Goal: Task Accomplishment & Management: Complete application form

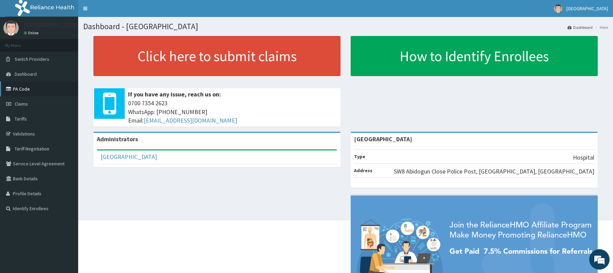
click at [22, 88] on link "PA Code" at bounding box center [39, 89] width 78 height 15
click at [23, 86] on link "PA Code" at bounding box center [39, 89] width 78 height 15
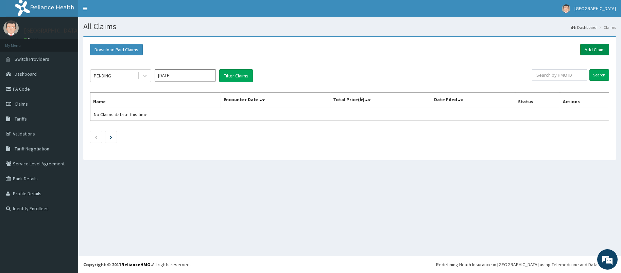
click at [602, 46] on link "Add Claim" at bounding box center [594, 50] width 29 height 12
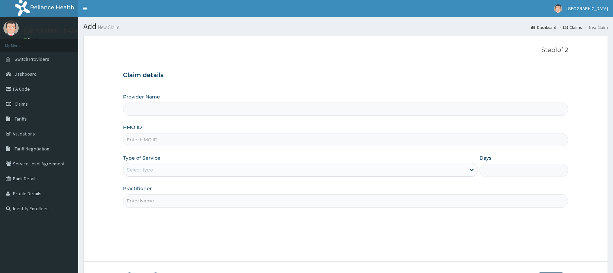
drag, startPoint x: 0, startPoint y: 0, endPoint x: 201, endPoint y: 139, distance: 245.0
click at [201, 139] on input "HMO ID" at bounding box center [345, 139] width 445 height 13
paste input "EFM/10109/F"
type input "EFM/10109/F"
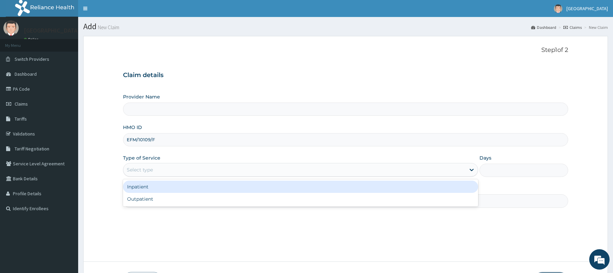
click at [136, 173] on div "Select type" at bounding box center [140, 169] width 26 height 7
click at [139, 190] on div "Inpatient" at bounding box center [300, 187] width 355 height 12
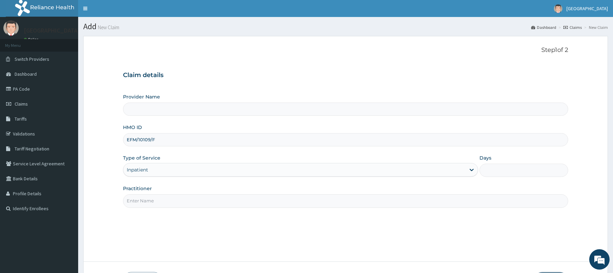
click at [149, 200] on input "Practitioner" at bounding box center [345, 200] width 445 height 13
type input "d"
type input "[GEOGRAPHIC_DATA]"
click at [158, 239] on div "Step 1 of 2 Claim details Provider Name Dorjil Hospital HMO ID EFM/10109/F Type…" at bounding box center [345, 149] width 445 height 205
click at [153, 199] on input "Practitioner" at bounding box center [345, 200] width 445 height 13
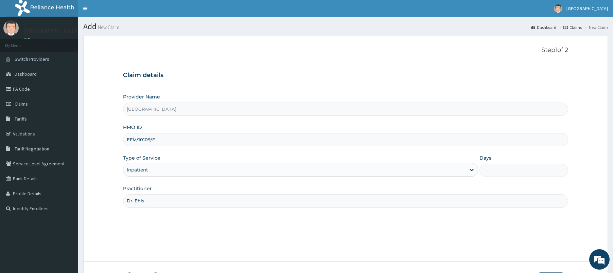
scroll to position [50, 0]
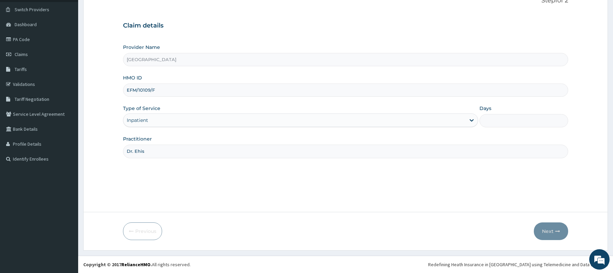
type input "Dr. Ehis"
click at [496, 118] on input "Days" at bounding box center [523, 120] width 89 height 13
type input "4"
click at [557, 230] on icon "button" at bounding box center [557, 231] width 5 height 5
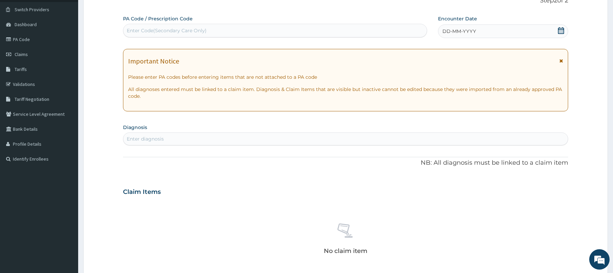
click at [271, 33] on div "Enter Code(Secondary Care Only)" at bounding box center [274, 30] width 303 height 11
paste input "PA/181FFC"
type input "PA/181FFC"
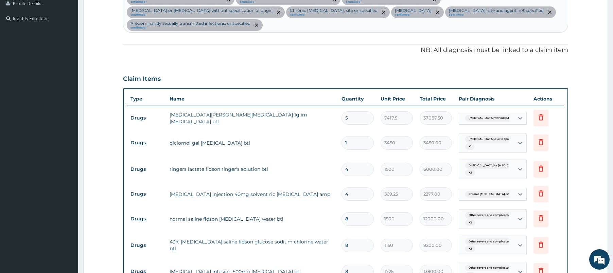
scroll to position [0, 0]
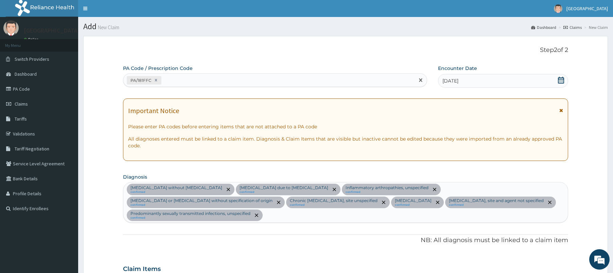
click at [278, 82] on div "PA/181FFC" at bounding box center [268, 80] width 291 height 11
paste input "PA/60C1F9"
type input "PA/60C1F9"
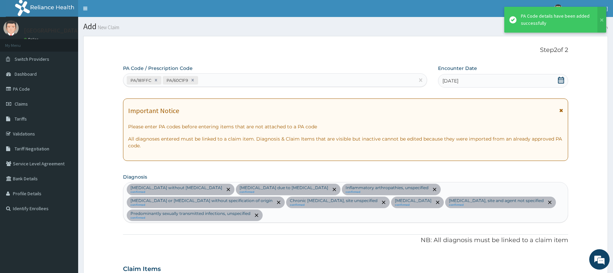
scroll to position [668, 0]
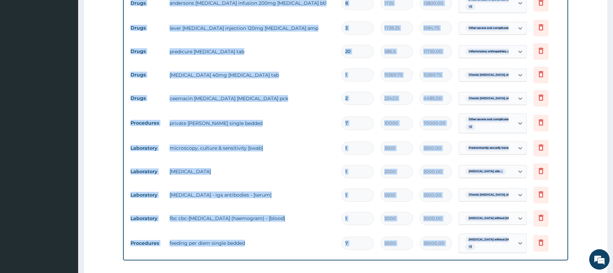
scroll to position [600, 0]
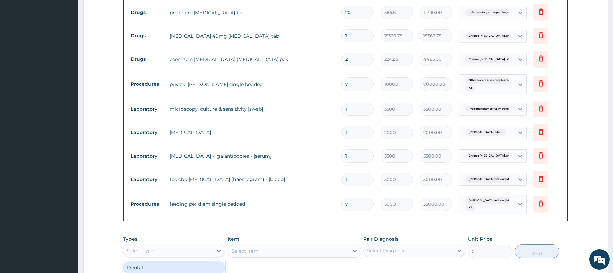
click at [193, 256] on div "Select Type" at bounding box center [167, 250] width 89 height 11
type input "pr"
click at [362, 201] on input "7" at bounding box center [357, 204] width 32 height 13
type input "0.00"
type input "4"
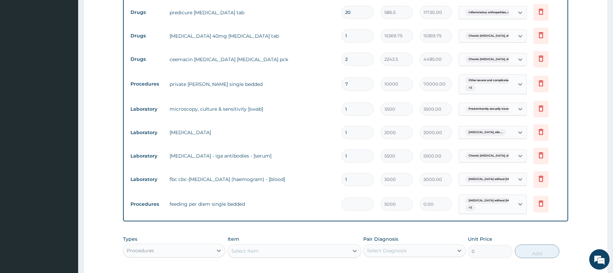
type input "20000.00"
type input "4"
click at [350, 82] on input "7" at bounding box center [357, 83] width 32 height 13
type input "0.00"
type input "4"
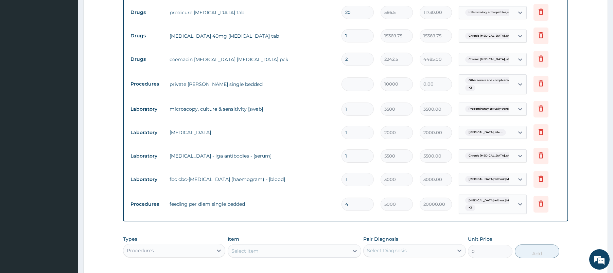
type input "40000.00"
type input "4"
click at [248, 249] on div "Select Item" at bounding box center [244, 251] width 27 height 7
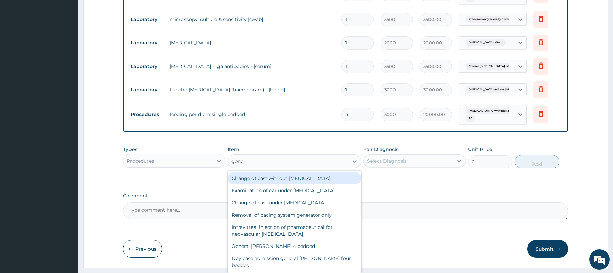
scroll to position [697, 0]
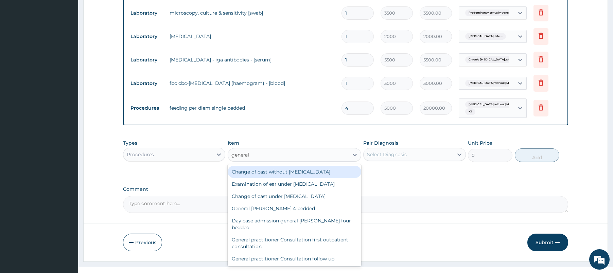
type input "general p"
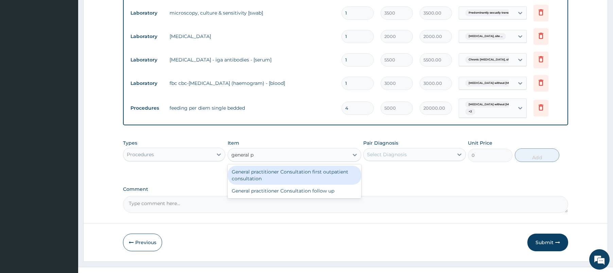
click at [316, 177] on div "General practitioner Consultation first outpatient consultation" at bounding box center [295, 175] width 134 height 19
type input "2400"
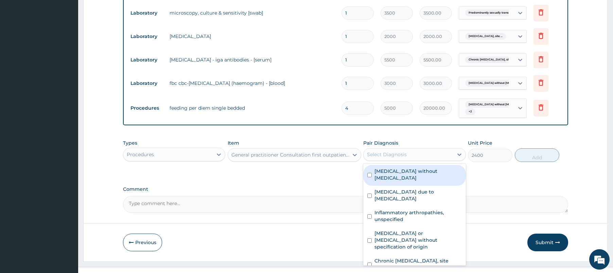
click at [414, 155] on div "Select Diagnosis" at bounding box center [408, 154] width 89 height 11
click at [412, 172] on label "Sepsis without septic shock" at bounding box center [417, 175] width 87 height 14
checkbox input "true"
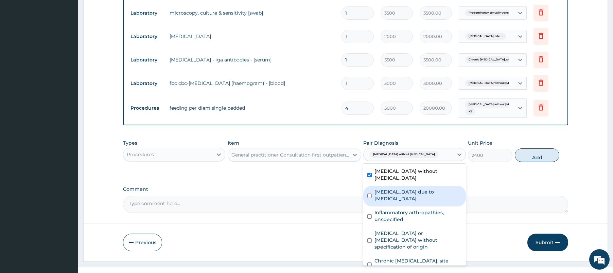
click at [401, 189] on label "Radiculopathy due to spondylosis" at bounding box center [417, 196] width 87 height 14
checkbox input "true"
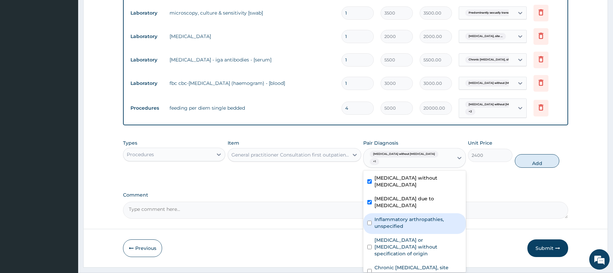
click at [398, 216] on label "Inflammatory arthropathies, unspecified" at bounding box center [417, 223] width 87 height 14
checkbox input "true"
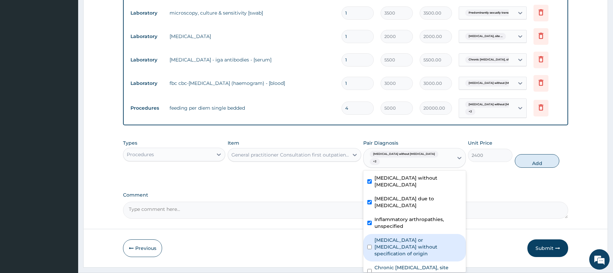
click at [396, 237] on label "Gastroenteritis or colitis without specification of origin" at bounding box center [417, 247] width 87 height 20
checkbox input "true"
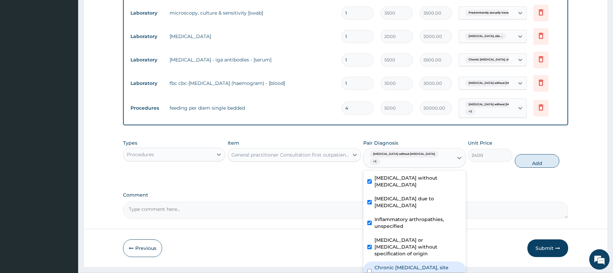
click at [396, 264] on label "Chronic peptic ulcer, site unspecified" at bounding box center [417, 271] width 87 height 14
checkbox input "true"
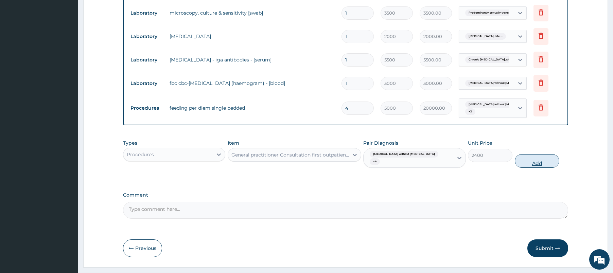
click at [529, 158] on button "Add" at bounding box center [537, 161] width 45 height 14
type input "0"
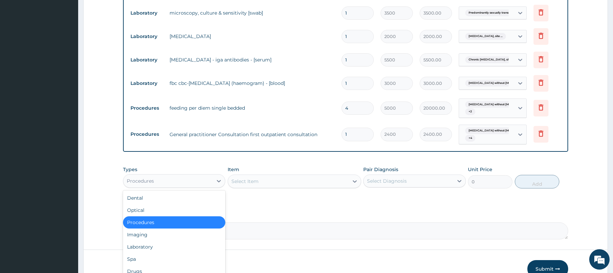
click at [193, 179] on div "Procedures" at bounding box center [167, 181] width 89 height 11
type input "dr"
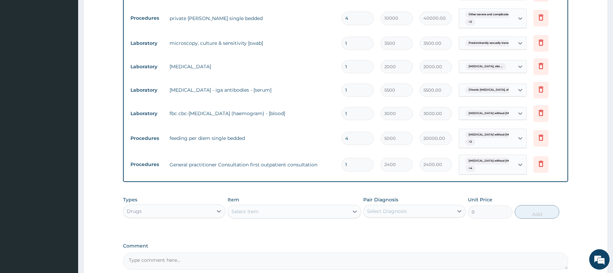
scroll to position [668, 0]
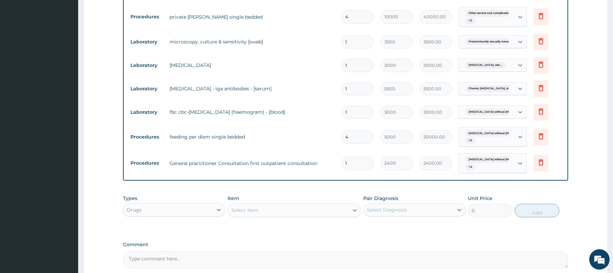
click at [304, 218] on div "Types Drugs Item Select Item Pair Diagnosis Select Diagnosis Unit Price 0 Add" at bounding box center [345, 206] width 445 height 29
click at [298, 210] on div "Select Item" at bounding box center [288, 210] width 121 height 11
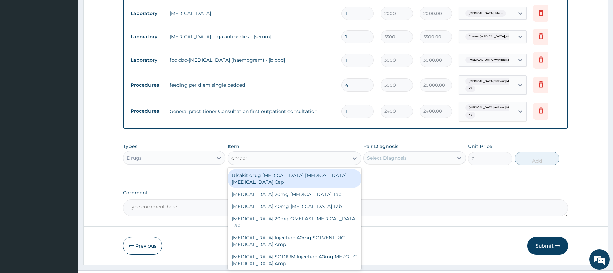
scroll to position [733, 0]
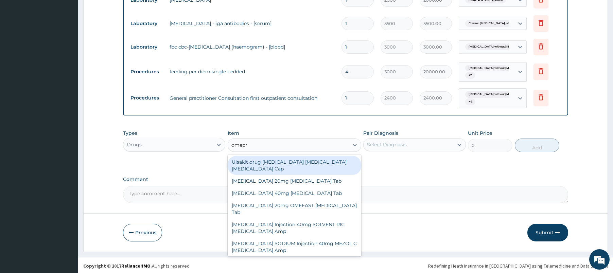
type input "omepr"
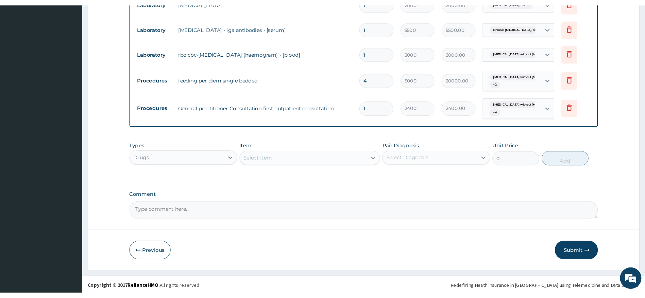
scroll to position [702, 0]
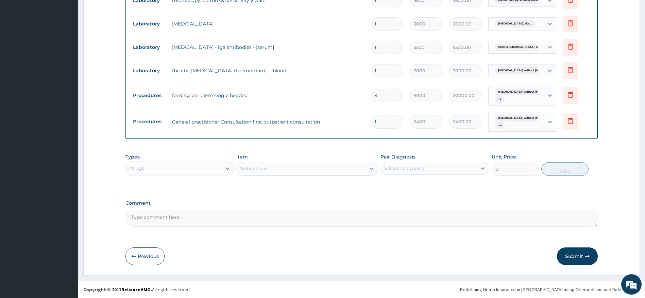
paste input "NEXIUM 40mg Esomeprazole Tab"
type input "NEXIUM 40mg Esomeprazole Tab"
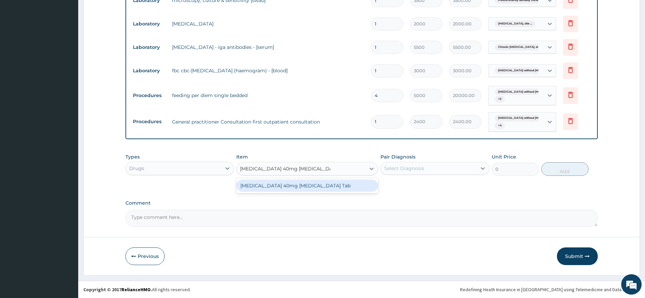
click at [327, 189] on div "NEXIUM 40mg Esomeprazole Tab" at bounding box center [307, 186] width 142 height 12
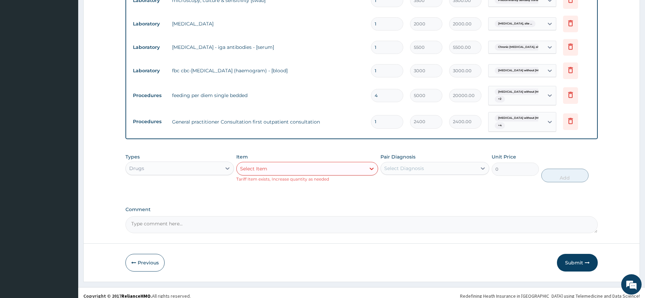
scroll to position [709, 0]
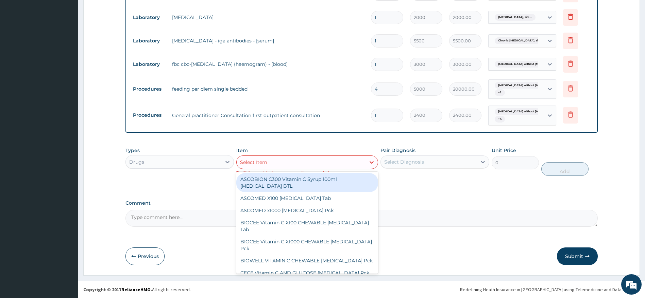
click at [272, 163] on div "Select Item" at bounding box center [300, 162] width 129 height 11
paste input "EmgYL 400mg Metronidazole Tab"
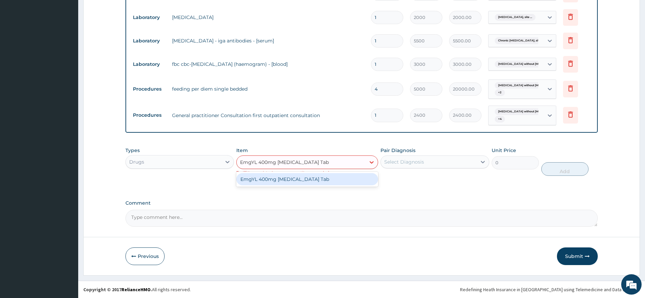
type input "EmgYL 400mg Metronidazole Tab"
click at [306, 178] on div "EmgYL 400mg Metronidazole Tab" at bounding box center [307, 179] width 142 height 12
type input "86.25"
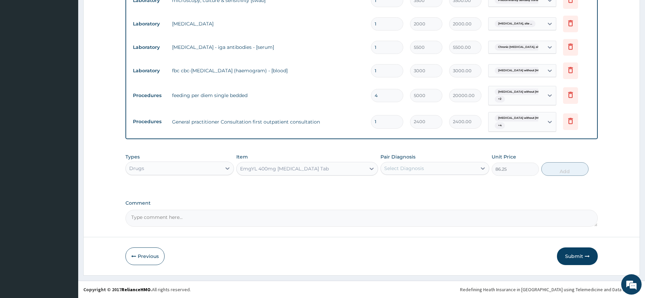
scroll to position [702, 0]
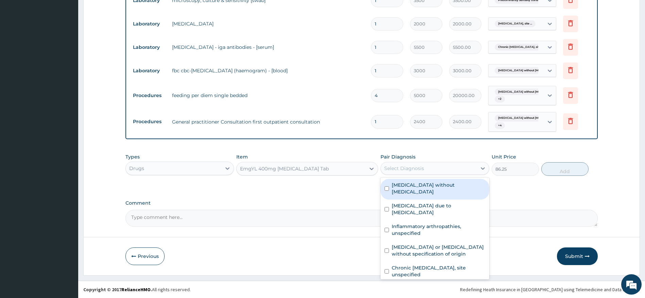
click at [407, 171] on div "Select Diagnosis" at bounding box center [404, 168] width 40 height 7
click at [411, 183] on label "Sepsis without septic shock" at bounding box center [437, 189] width 93 height 14
checkbox input "true"
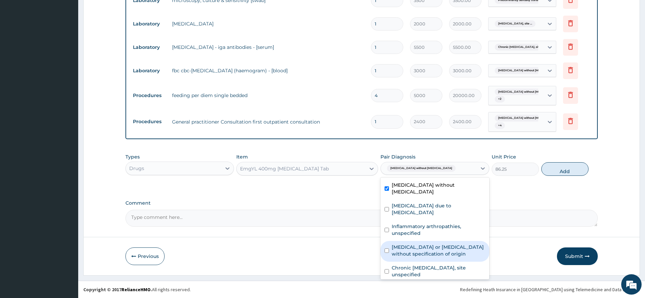
click at [420, 244] on label "Gastroenteritis or colitis without specification of origin" at bounding box center [437, 251] width 93 height 14
checkbox input "true"
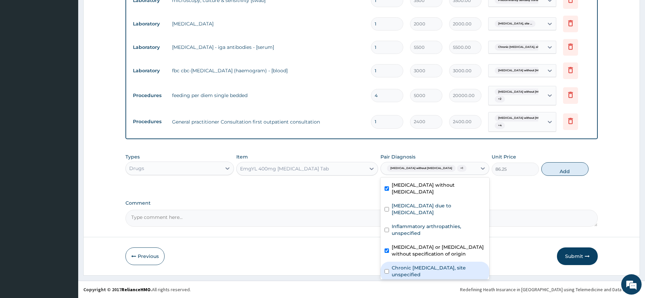
click at [435, 265] on label "Chronic peptic ulcer, site unspecified" at bounding box center [437, 272] width 93 height 14
checkbox input "true"
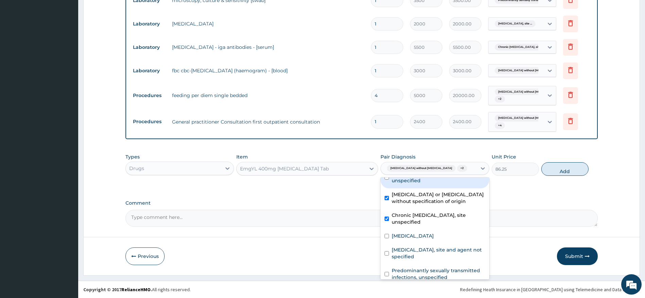
scroll to position [53, 0]
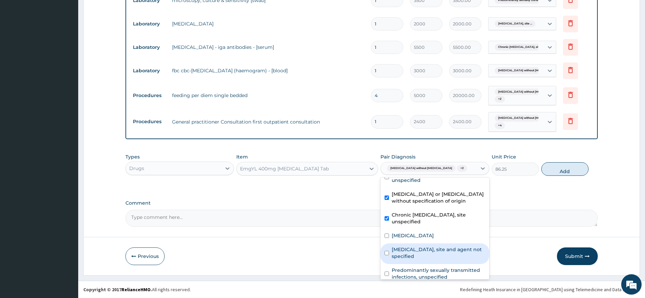
click at [442, 246] on label "Urinary tract infection, site and agent not specified" at bounding box center [437, 253] width 93 height 14
checkbox input "true"
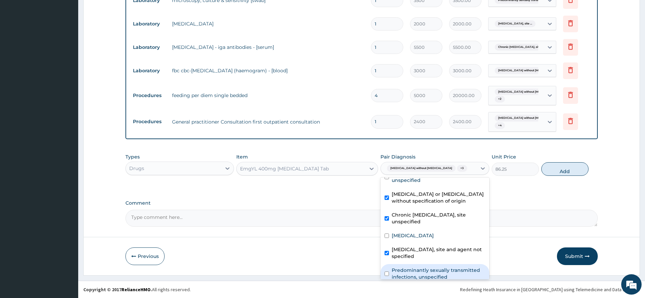
click at [441, 267] on label "Predominantly sexually transmitted infections, unspecified" at bounding box center [437, 274] width 93 height 14
checkbox input "true"
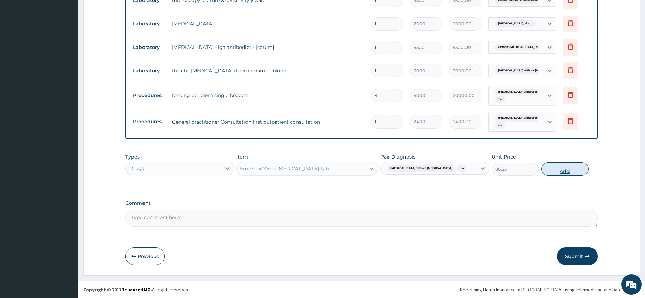
click at [551, 169] on button "Add" at bounding box center [564, 169] width 47 height 14
type input "0"
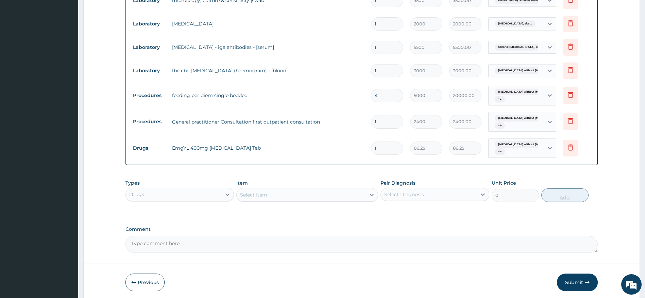
type input "0.00"
type input "2"
type input "172.50"
type input "21"
type input "1811.25"
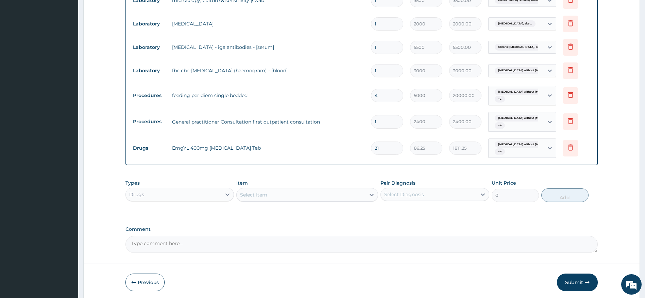
type input "21"
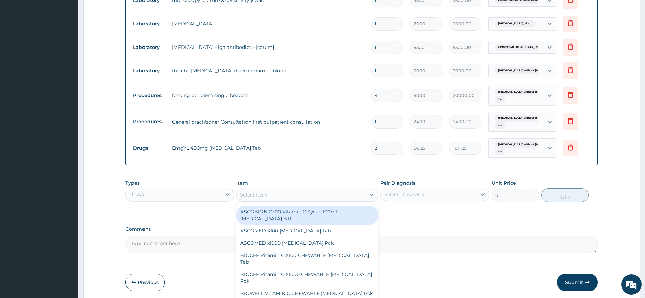
click at [314, 194] on div "Select Item" at bounding box center [300, 195] width 129 height 11
paste input "AMOXICILLIN 500mg Amoxicillin Cap"
type input "AMOXICILLIN 500mg Amoxicillin Cap"
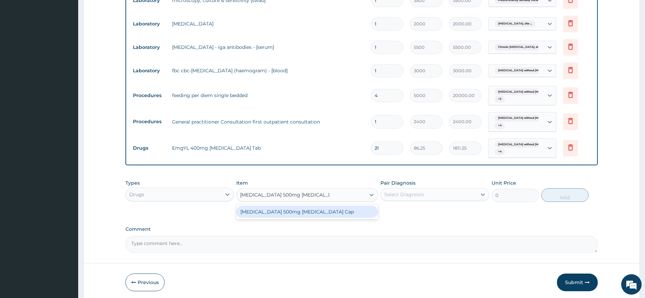
click at [318, 212] on div "AMOXICILLIN 500mg Amoxicillin Cap" at bounding box center [307, 212] width 142 height 12
type input "120.75"
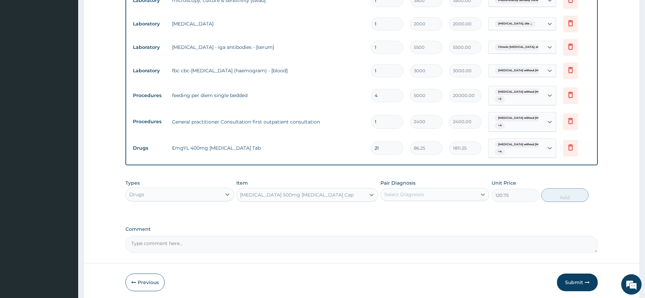
click at [427, 186] on div "Pair Diagnosis Select Diagnosis" at bounding box center [434, 191] width 109 height 22
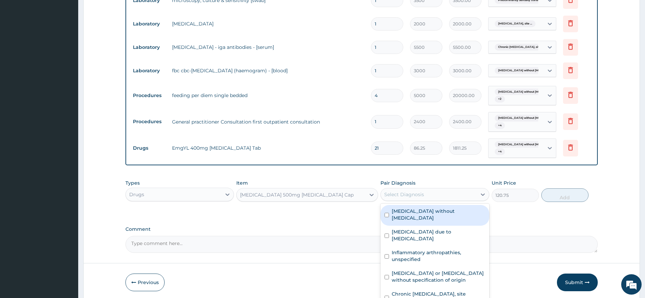
click at [427, 197] on div "Select Diagnosis" at bounding box center [429, 194] width 96 height 11
click at [427, 210] on label "Sepsis without septic shock" at bounding box center [437, 215] width 93 height 14
checkbox input "true"
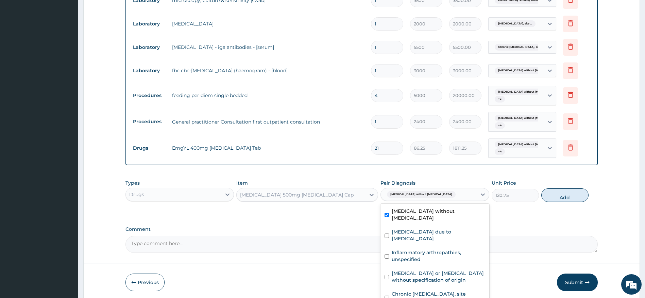
scroll to position [728, 0]
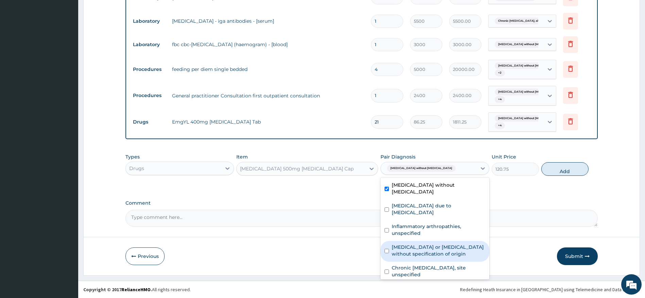
click at [430, 244] on label "Gastroenteritis or colitis without specification of origin" at bounding box center [437, 251] width 93 height 14
checkbox input "true"
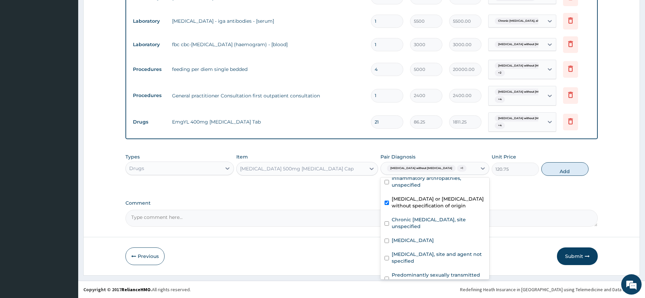
scroll to position [53, 0]
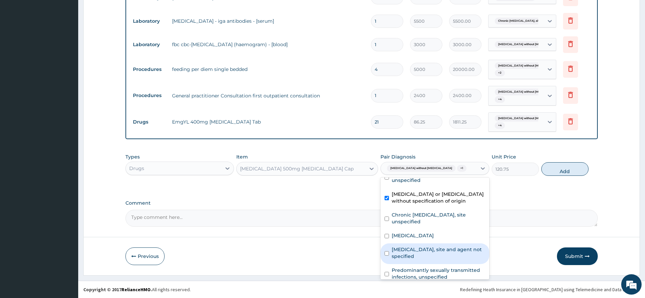
click at [452, 249] on label "Urinary tract infection, site and agent not specified" at bounding box center [437, 253] width 93 height 14
checkbox input "true"
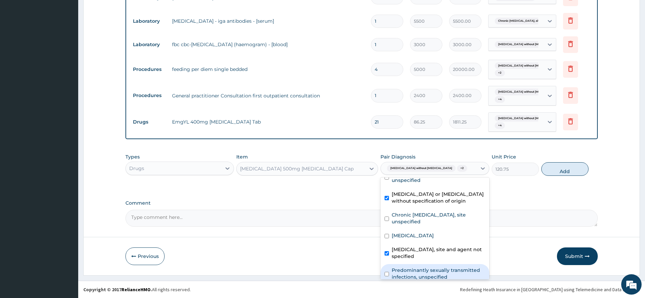
click at [452, 267] on label "Predominantly sexually transmitted infections, unspecified" at bounding box center [437, 274] width 93 height 14
checkbox input "true"
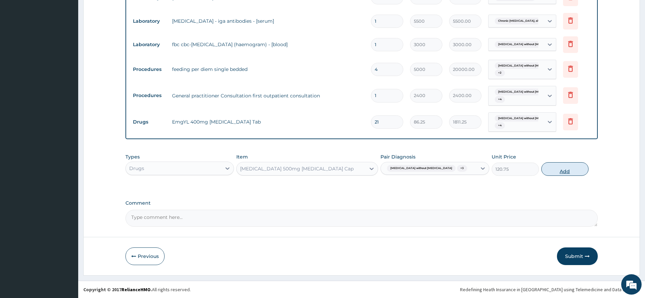
click at [554, 167] on button "Add" at bounding box center [564, 169] width 47 height 14
type input "0"
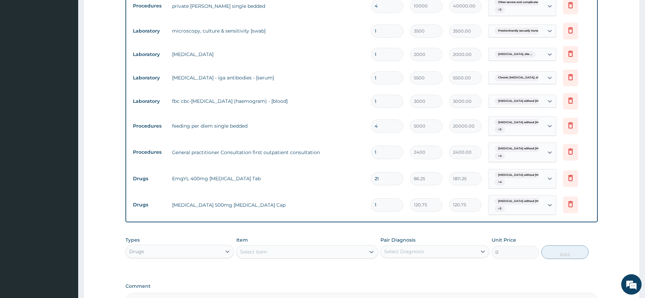
scroll to position [678, 0]
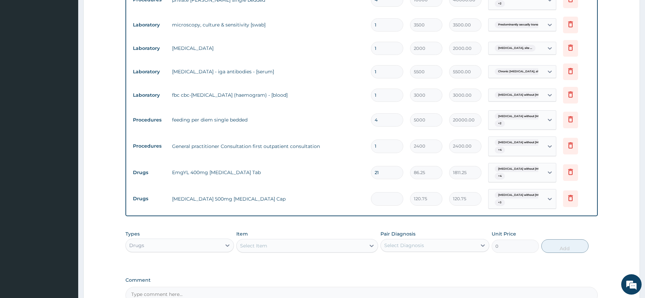
type input "0.00"
type input "2"
type input "241.50"
type input "29"
type input "3501.75"
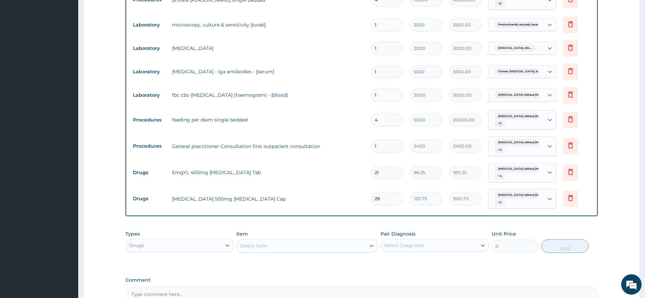
type input "29"
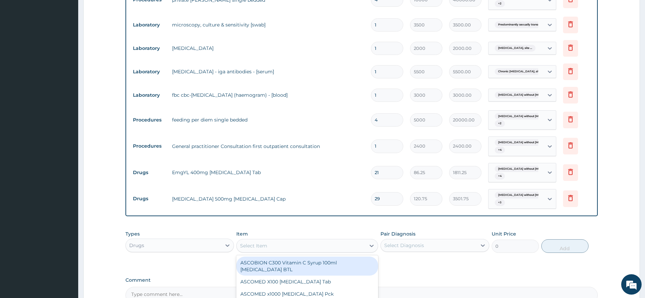
click at [303, 246] on div "Select Item" at bounding box center [300, 246] width 129 height 11
paste input "EMZOR PARACETAMOL 500mg Acetaminophen"
type input "EMZOR PARACETAMOL 500mg Acetaminophen"
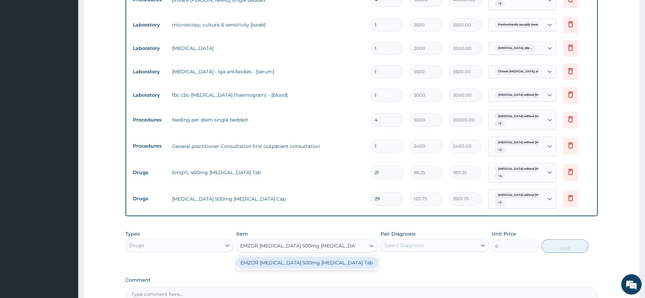
click at [320, 265] on div "EMZOR PARACETAMOL 500mg Acetaminophen Tab" at bounding box center [307, 263] width 142 height 12
type input "17.25"
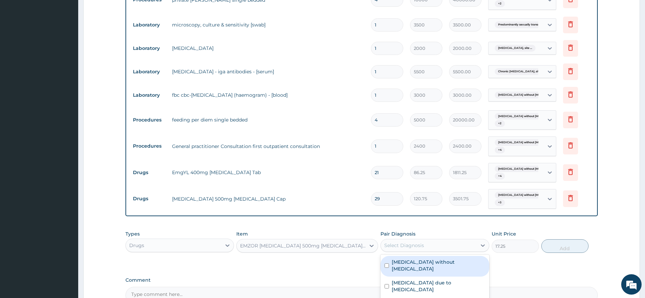
click at [418, 243] on div "Select Diagnosis" at bounding box center [404, 245] width 40 height 7
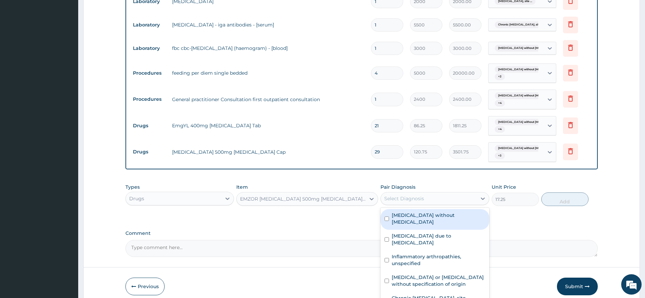
scroll to position [755, 0]
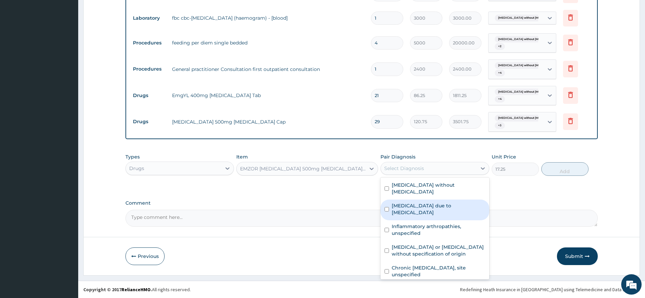
click at [448, 203] on div "Radiculopathy due to spondylosis" at bounding box center [434, 210] width 109 height 21
checkbox input "true"
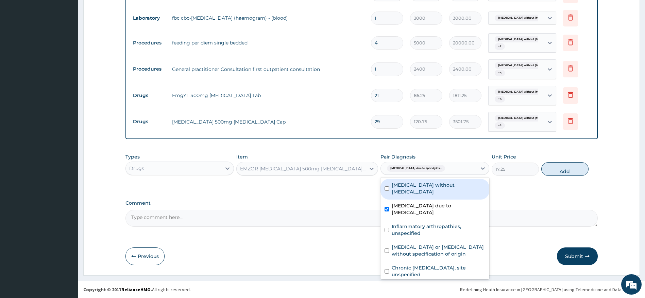
drag, startPoint x: 433, startPoint y: 185, endPoint x: 424, endPoint y: 191, distance: 11.1
click at [424, 191] on div "Sepsis without septic shock" at bounding box center [434, 189] width 109 height 21
checkbox input "true"
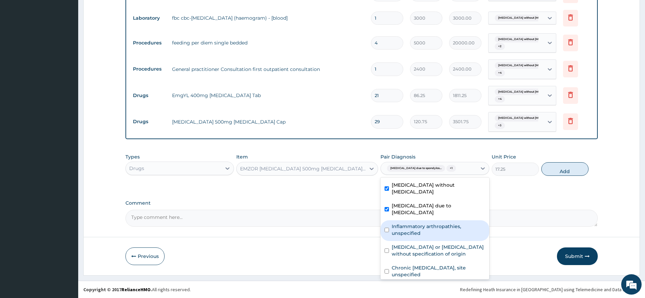
click at [420, 221] on div "Inflammatory arthropathies, unspecified" at bounding box center [434, 231] width 109 height 21
checkbox input "true"
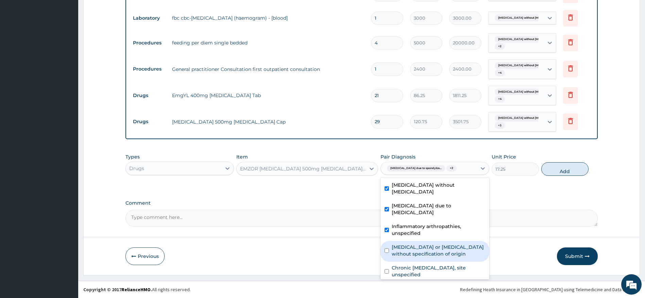
click at [419, 244] on label "Gastroenteritis or colitis without specification of origin" at bounding box center [437, 251] width 93 height 14
checkbox input "true"
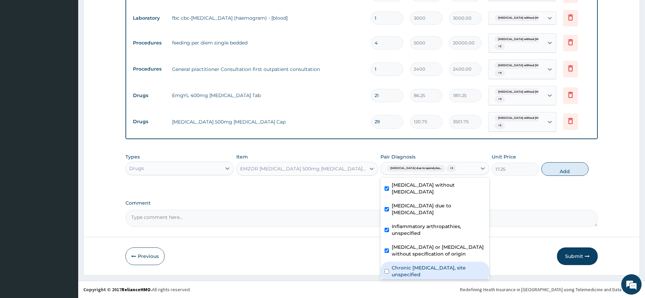
click at [418, 265] on label "Chronic peptic ulcer, site unspecified" at bounding box center [437, 272] width 93 height 14
checkbox input "true"
click at [423, 273] on div "Other severe and complicated Plasmodium falciparum malaria" at bounding box center [434, 290] width 109 height 14
checkbox input "true"
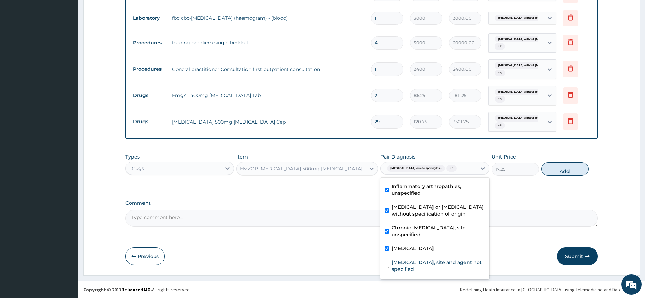
scroll to position [53, 0]
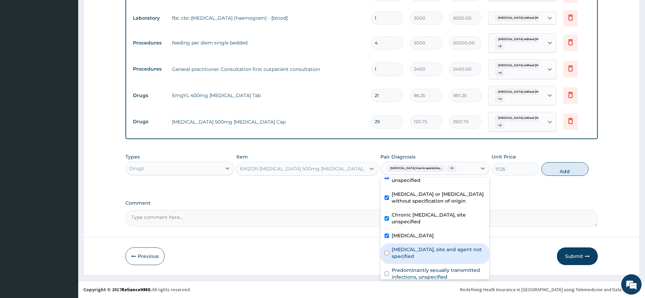
click at [442, 246] on label "Urinary tract infection, site and agent not specified" at bounding box center [437, 253] width 93 height 14
checkbox input "true"
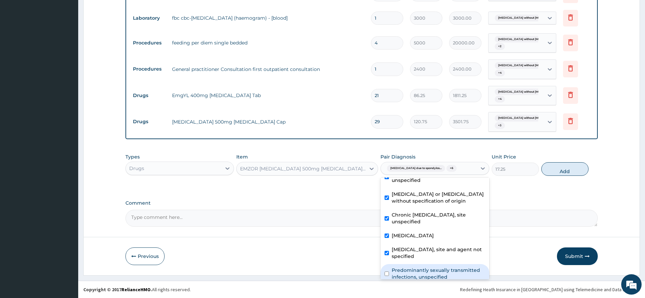
click at [444, 267] on label "Predominantly sexually transmitted infections, unspecified" at bounding box center [437, 274] width 93 height 14
checkbox input "true"
click at [558, 168] on button "Add" at bounding box center [564, 169] width 47 height 14
type input "0"
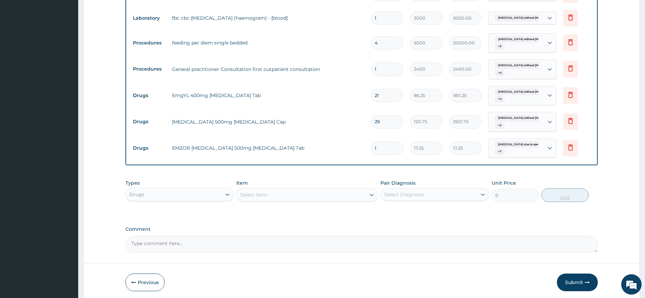
type input "18"
type input "310.50"
type input "18"
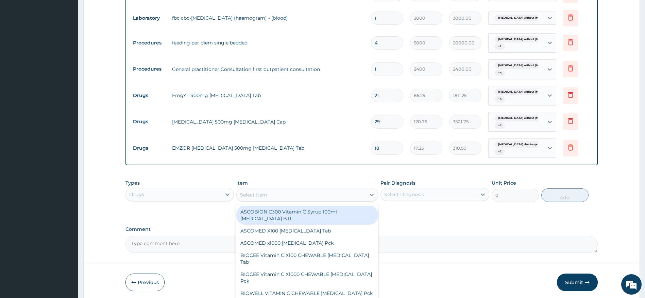
click at [259, 195] on div "Select Item" at bounding box center [253, 195] width 27 height 7
paste input "ARTIX DS 80/480 Artemether Lumefantrine Tab"
type input "ARTIX DS 80/480 Artemether Lumefantrine Tab"
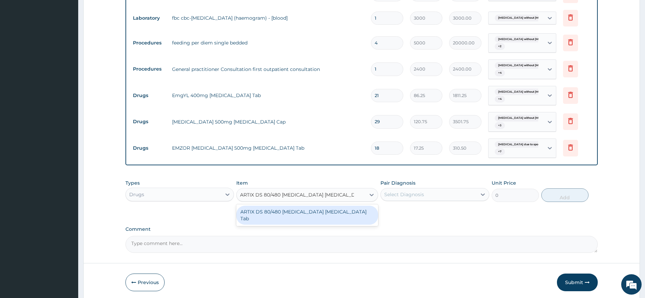
click at [276, 216] on div "ARTIX DS 80/480 Artemether Lumefantrine Tab" at bounding box center [307, 215] width 142 height 19
type input "603.75"
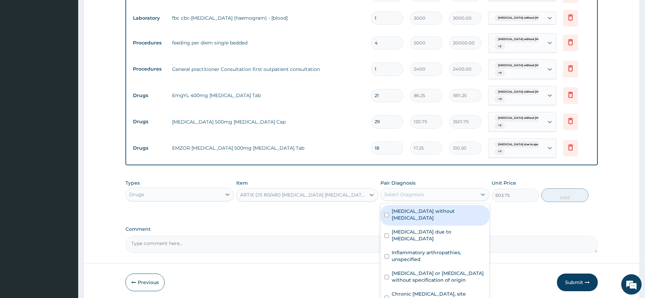
click at [407, 192] on div "Select Diagnosis" at bounding box center [404, 194] width 40 height 7
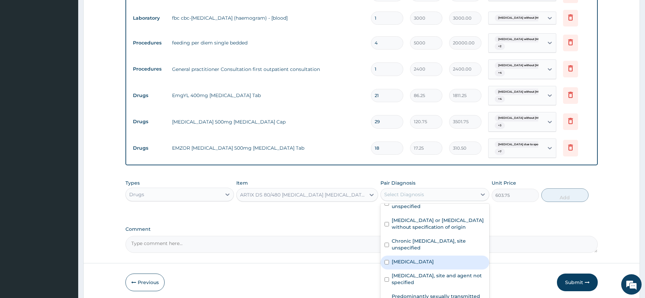
click at [434, 259] on label "Other severe and complicated Plasmodium falciparum malaria" at bounding box center [412, 262] width 42 height 7
checkbox input "true"
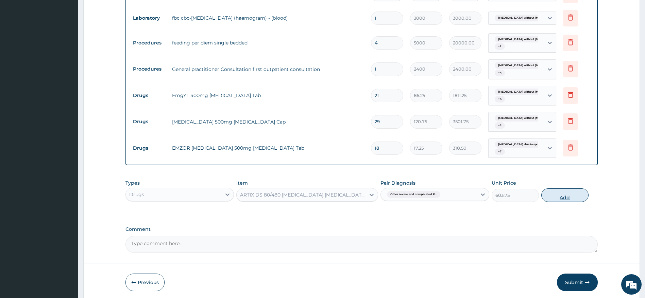
click at [564, 193] on button "Add" at bounding box center [564, 196] width 47 height 14
type input "0"
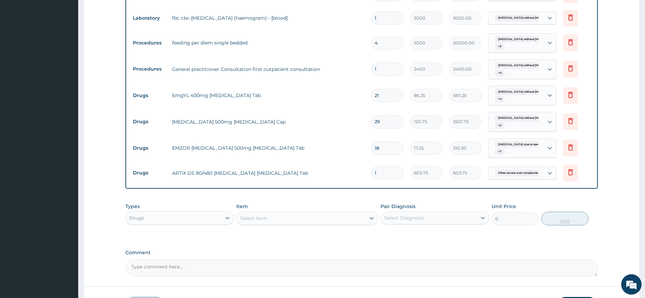
type input "0.00"
type input "6"
type input "3622.50"
type input "6"
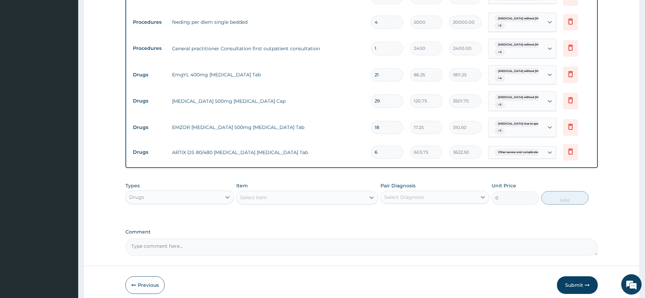
scroll to position [805, 0]
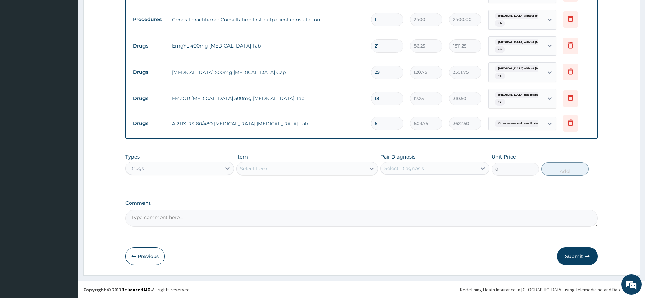
click at [289, 169] on div "Select Item" at bounding box center [300, 168] width 129 height 11
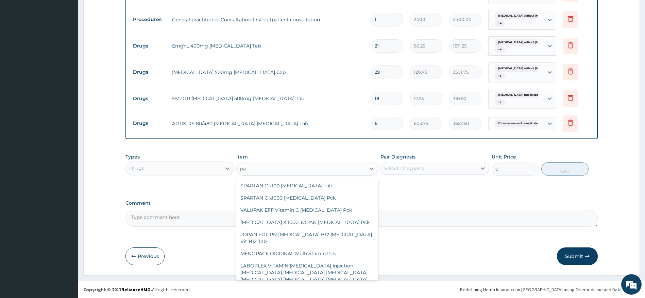
type input "p"
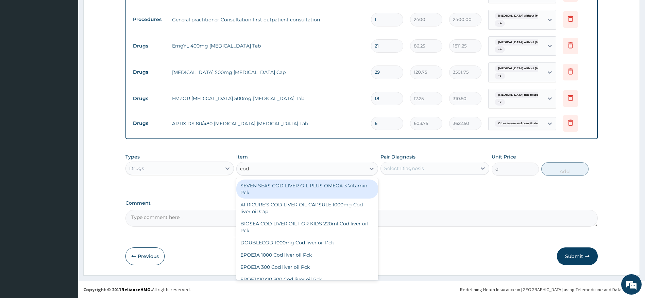
type input "code"
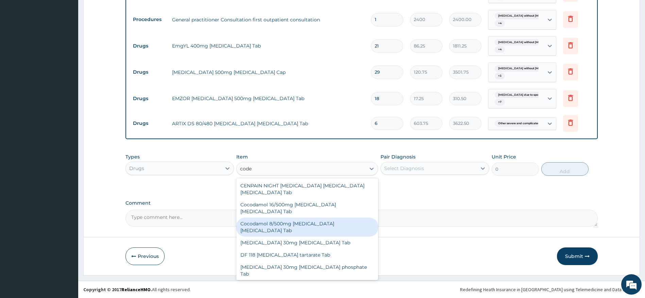
click at [275, 227] on div "Cocodamol 8/500mg Codeine phosphate Acetaminophen Tab" at bounding box center [307, 227] width 142 height 19
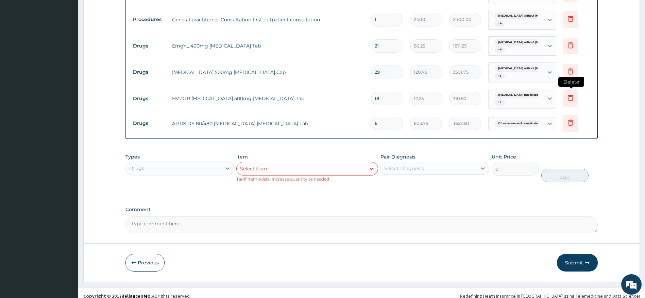
click at [569, 95] on icon at bounding box center [570, 98] width 8 height 8
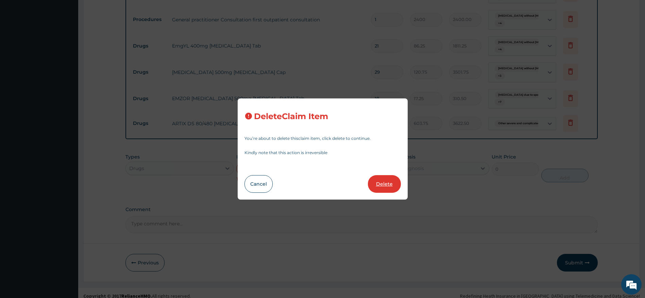
click at [384, 185] on button "Delete" at bounding box center [384, 184] width 33 height 18
type input "6"
type input "603.75"
type input "3622.50"
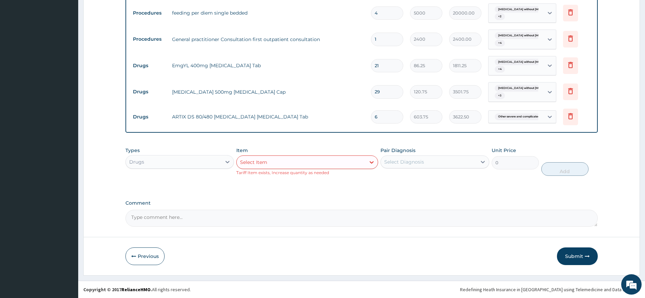
scroll to position [785, 0]
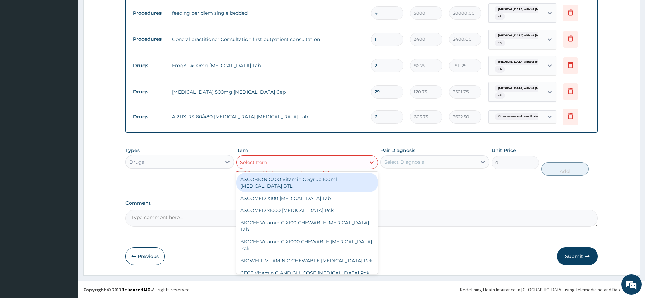
click at [274, 161] on div "Select Item" at bounding box center [300, 162] width 129 height 11
paste input "predicure prednisolone tab"
type input "predicure prednisolone tab"
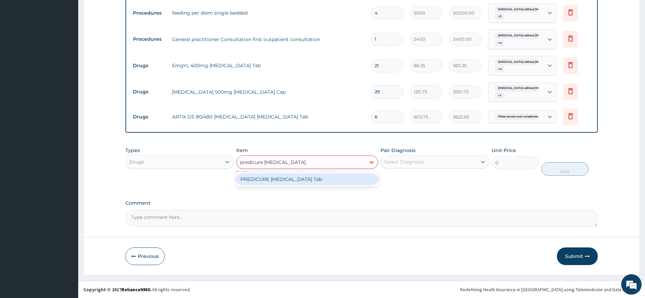
click at [303, 182] on div "PREDICURE Prednisolone Tab" at bounding box center [307, 179] width 142 height 12
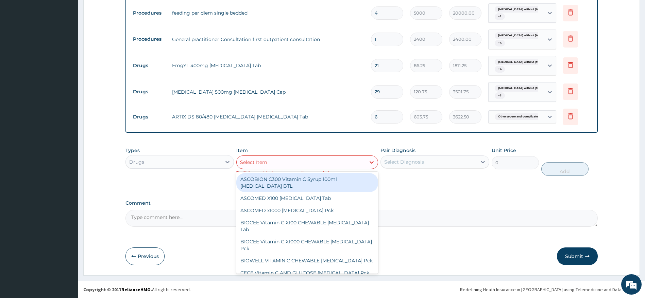
click at [302, 157] on div "Select Item" at bounding box center [300, 162] width 129 height 11
paste input "ceemacin clarithromycin clarithromycin"
type input "ceemacin clarithromycin clarithromycin"
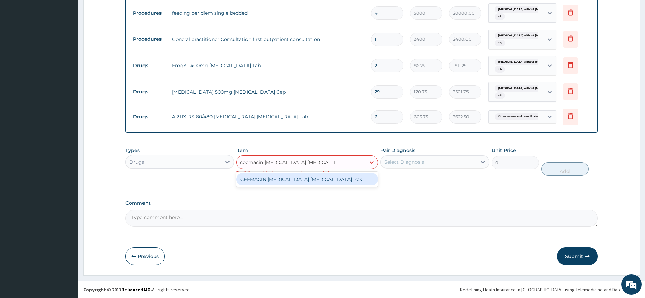
click at [308, 179] on div "CEEMACIN CLARITHROMYCIN Clarithromycin Pck" at bounding box center [307, 179] width 142 height 12
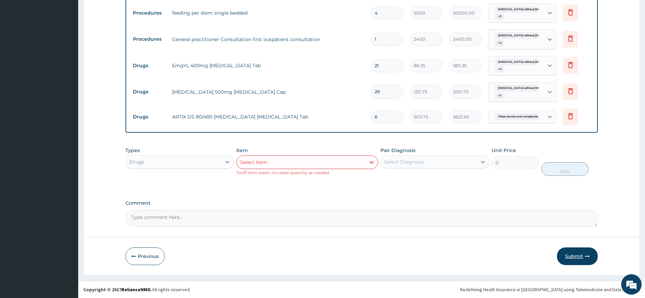
click at [583, 254] on button "Submit" at bounding box center [577, 257] width 41 height 18
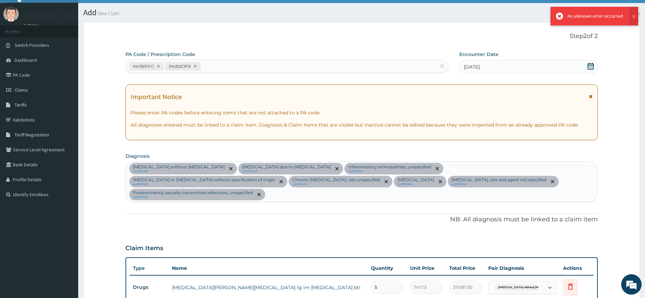
scroll to position [778, 0]
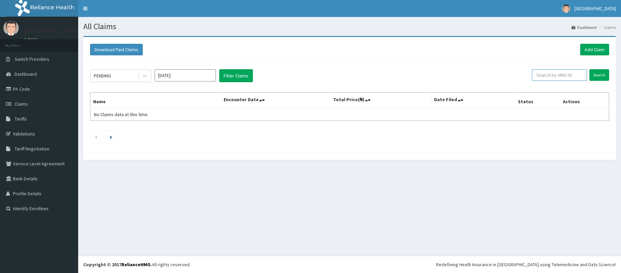
click at [555, 74] on input "text" at bounding box center [559, 75] width 55 height 12
paste input "EFM/10109"
type input "EFM/10109"
click at [599, 76] on input "Search" at bounding box center [599, 75] width 20 height 12
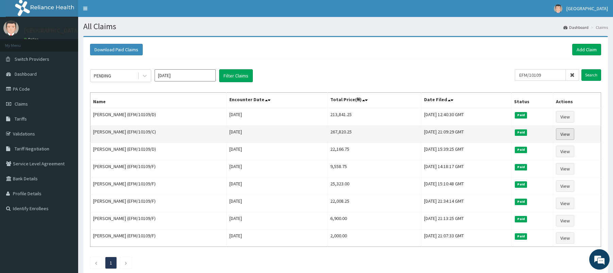
click at [568, 129] on link "View" at bounding box center [565, 134] width 18 height 12
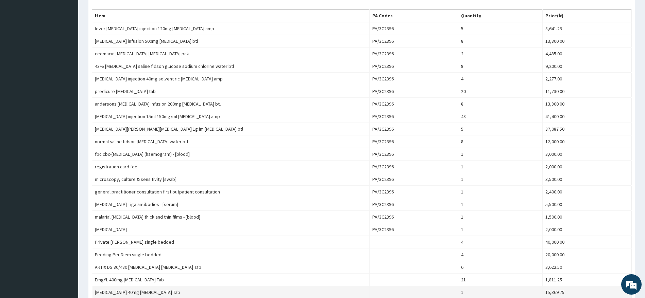
click at [98, 273] on td "NEXIUM 40mg Esomeprazole Tab" at bounding box center [230, 292] width 277 height 13
copy td "NEXIUM 40mg Esomeprazole Tab"
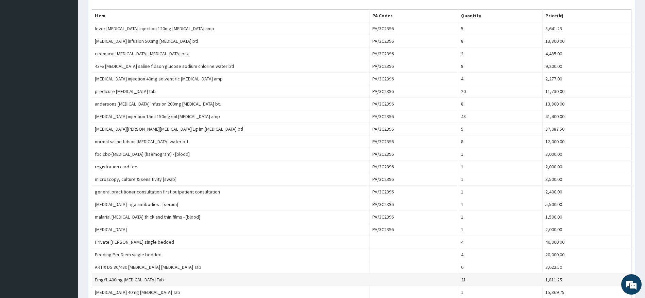
click at [99, 273] on td "EmgYL 400mg Metronidazole Tab" at bounding box center [230, 280] width 277 height 13
drag, startPoint x: 99, startPoint y: 281, endPoint x: 106, endPoint y: 281, distance: 7.8
click at [106, 273] on td "EmgYL 400mg Metronidazole Tab" at bounding box center [230, 280] width 277 height 13
copy td "EmgYL 400mg Metronidazole Tab"
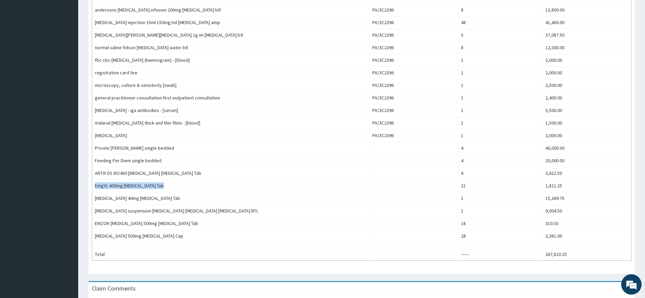
scroll to position [340, 0]
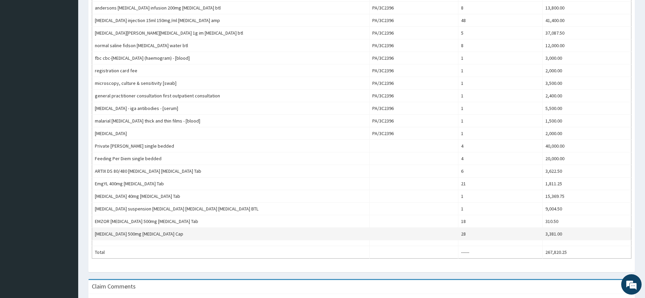
click at [104, 236] on td "AMOXICILLIN 500mg Amoxicillin Cap" at bounding box center [230, 234] width 277 height 13
drag, startPoint x: 104, startPoint y: 236, endPoint x: 161, endPoint y: 233, distance: 56.8
click at [161, 233] on td "AMOXICILLIN 500mg Amoxicillin Cap" at bounding box center [230, 234] width 277 height 13
copy td "AMOXICILLIN 500mg Amoxicillin Cap"
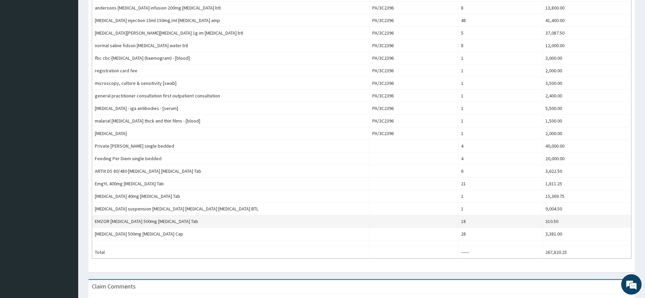
click at [103, 220] on td "EMZOR PARACETAMOL 500mg Acetaminophen Tab" at bounding box center [230, 221] width 277 height 13
drag, startPoint x: 103, startPoint y: 220, endPoint x: 166, endPoint y: 218, distance: 63.6
click at [166, 218] on td "EMZOR PARACETAMOL 500mg Acetaminophen Tab" at bounding box center [230, 221] width 277 height 13
copy td "EMZOR PARACETAMOL 500mg Acetaminophen"
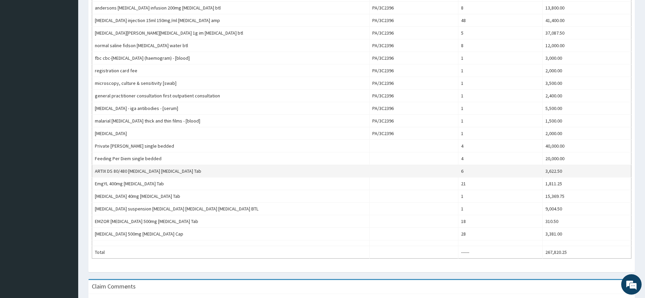
click at [100, 169] on td "ARTIX DS 80/480 Artemether Lumefantrine Tab" at bounding box center [230, 171] width 277 height 13
drag, startPoint x: 100, startPoint y: 169, endPoint x: 187, endPoint y: 165, distance: 86.7
click at [187, 165] on td "ARTIX DS 80/480 Artemether Lumefantrine Tab" at bounding box center [230, 171] width 277 height 13
copy td "ARTIX DS 80/480 Artemether Lumefantrine Tab"
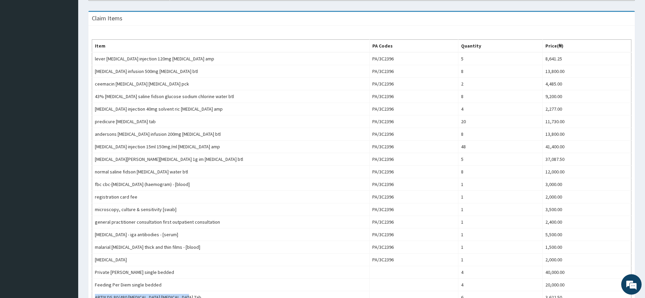
scroll to position [215, 0]
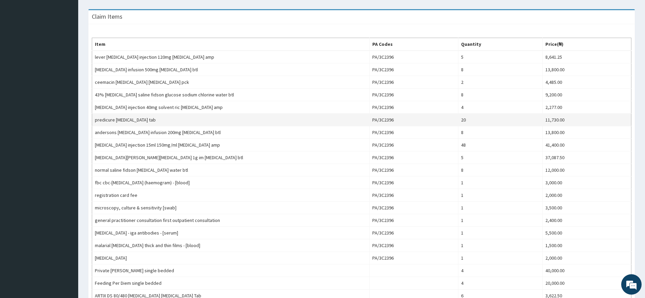
click at [102, 120] on td "predicure prednisolone tab" at bounding box center [230, 120] width 277 height 13
drag, startPoint x: 102, startPoint y: 120, endPoint x: 145, endPoint y: 120, distance: 43.2
click at [145, 120] on td "predicure prednisolone tab" at bounding box center [230, 120] width 277 height 13
copy td "predicure prednisolone tab"
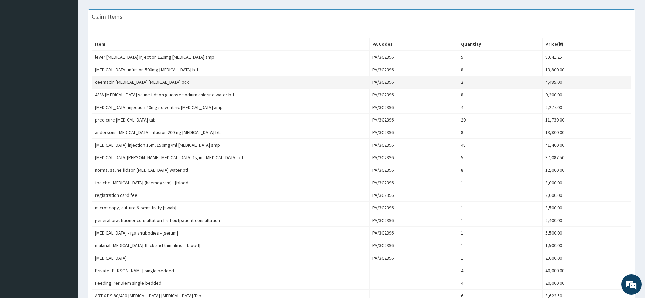
click at [103, 83] on td "ceemacin clarithromycin clarithromycin pck" at bounding box center [230, 82] width 277 height 13
drag, startPoint x: 103, startPoint y: 83, endPoint x: 172, endPoint y: 79, distance: 68.7
click at [172, 79] on td "ceemacin clarithromycin clarithromycin pck" at bounding box center [230, 82] width 277 height 13
copy td "ceemacin clarithromycin clarithromycin"
